Goal: Information Seeking & Learning: Learn about a topic

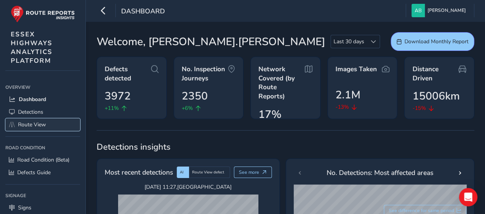
click at [35, 121] on span "Route View" at bounding box center [32, 124] width 28 height 7
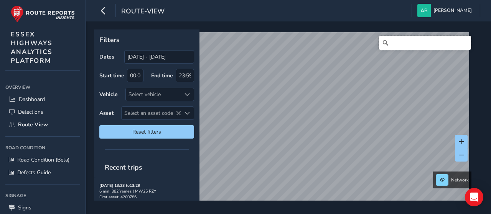
click at [410, 42] on input "Search" at bounding box center [425, 43] width 92 height 14
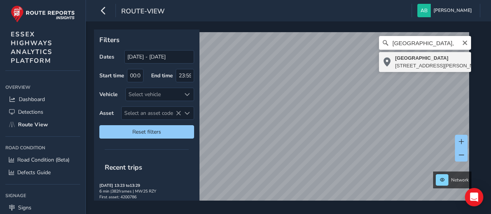
type input "[STREET_ADDRESS][PERSON_NAME]"
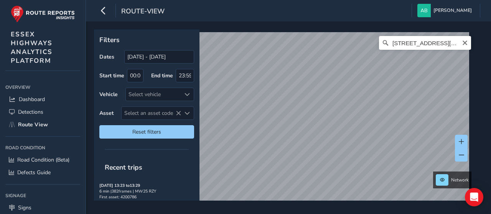
click at [340, 0] on html "route-view [PERSON_NAME] Colour Scheme: Dark Dim Light Logout Filters Dates [DA…" at bounding box center [245, 107] width 491 height 214
click at [332, 0] on html "route-view [PERSON_NAME] Colour Scheme: Dark Dim Light Logout Filters Dates [DA…" at bounding box center [245, 107] width 491 height 214
click at [321, 22] on div "Filters Dates [DATE] - [DATE] Start time 00:00 End time 23:59 Vehicle Select ve…" at bounding box center [288, 117] width 405 height 193
click at [390, 31] on div "Network [STREET_ADDRESS][PERSON_NAME] Nounsley [PERSON_NAME] Peverel, [GEOGRAPH…" at bounding box center [285, 115] width 383 height 171
click at [378, 44] on div "[STREET_ADDRESS][PERSON_NAME][PERSON_NAME]" at bounding box center [286, 120] width 378 height 177
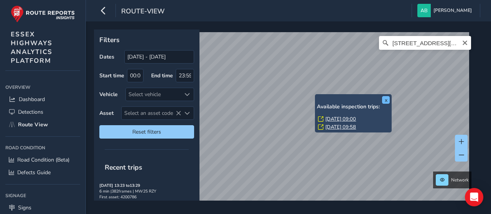
click at [388, 102] on div "x Available inspection trips: [DATE] 09:00 [DATE] 09:58 Filters Dates [DATE] - …" at bounding box center [285, 115] width 383 height 171
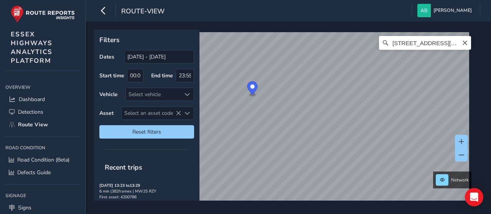
click at [350, 25] on div "Filters Dates [DATE] - [DATE] Start time 00:00 End time 23:59 Vehicle Select ve…" at bounding box center [288, 117] width 405 height 193
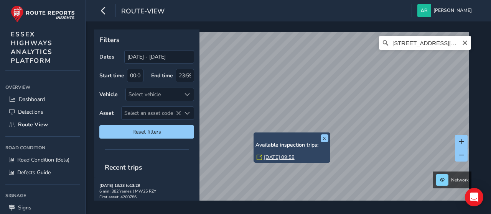
click at [277, 160] on link "[DATE] 09:58" at bounding box center [279, 157] width 31 height 7
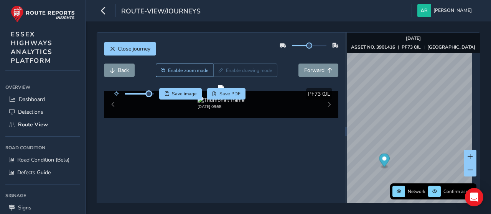
drag, startPoint x: 140, startPoint y: 95, endPoint x: 149, endPoint y: 97, distance: 9.3
click at [149, 97] on div at bounding box center [132, 93] width 44 height 11
click at [118, 67] on span "Back" at bounding box center [123, 70] width 11 height 7
click at [311, 68] on span "Forward" at bounding box center [314, 70] width 20 height 7
click at [129, 69] on span "Back" at bounding box center [123, 70] width 11 height 7
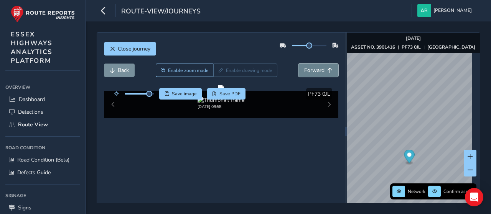
click at [311, 69] on span "Forward" at bounding box center [314, 70] width 20 height 7
click at [118, 71] on span "Back" at bounding box center [123, 70] width 11 height 7
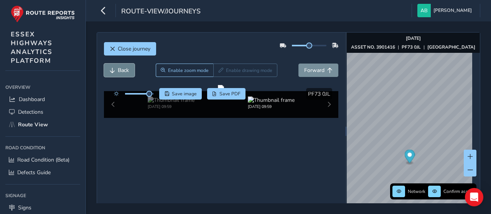
click at [118, 71] on span "Back" at bounding box center [123, 70] width 11 height 7
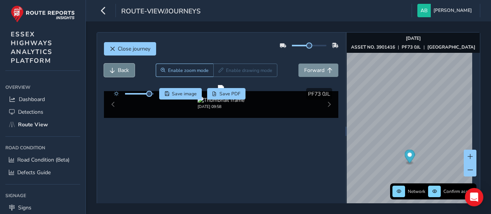
click at [118, 71] on span "Back" at bounding box center [123, 70] width 11 height 7
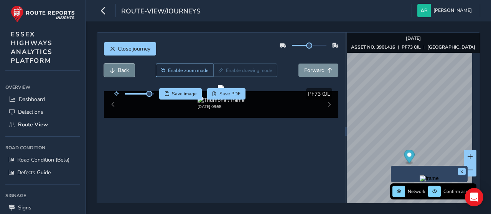
click at [121, 69] on span "Back" at bounding box center [123, 70] width 11 height 7
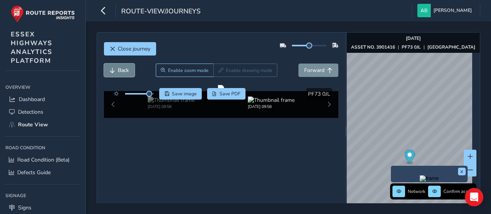
click at [121, 69] on span "Back" at bounding box center [123, 70] width 11 height 7
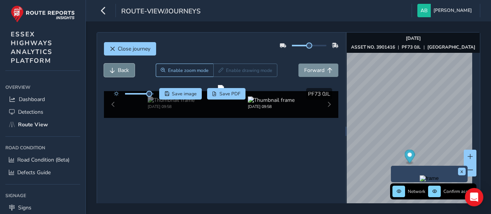
click at [121, 69] on span "Back" at bounding box center [123, 70] width 11 height 7
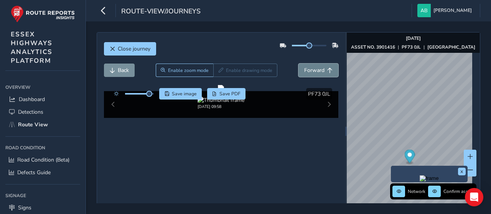
click at [315, 68] on span "Forward" at bounding box center [314, 70] width 20 height 7
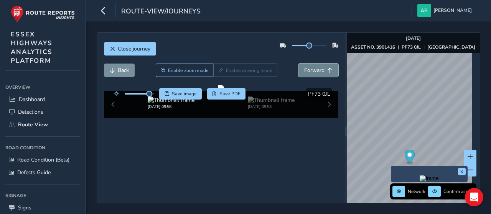
click at [315, 68] on span "Forward" at bounding box center [314, 70] width 20 height 7
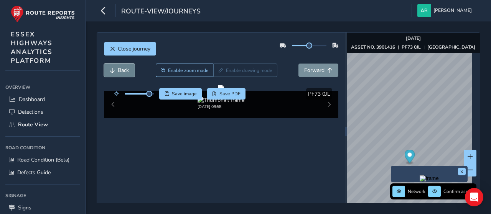
click at [115, 66] on button "Back" at bounding box center [119, 70] width 31 height 13
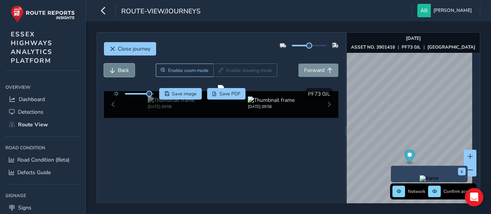
click at [115, 66] on button "Back" at bounding box center [119, 70] width 31 height 13
